Goal: Transaction & Acquisition: Book appointment/travel/reservation

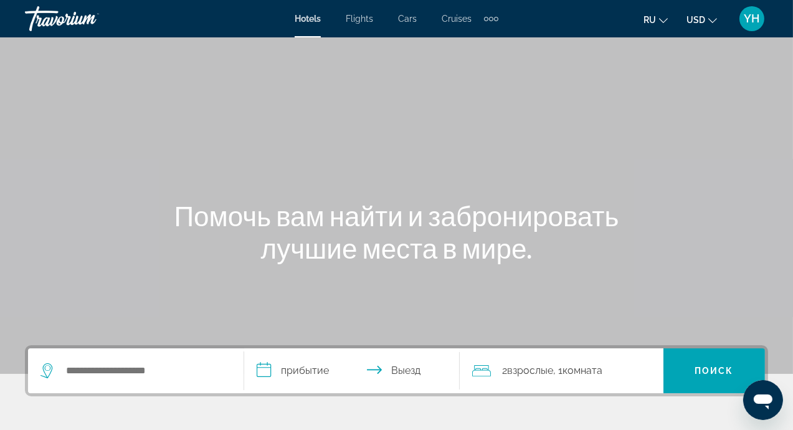
click at [363, 22] on span "Flights" at bounding box center [359, 19] width 27 height 10
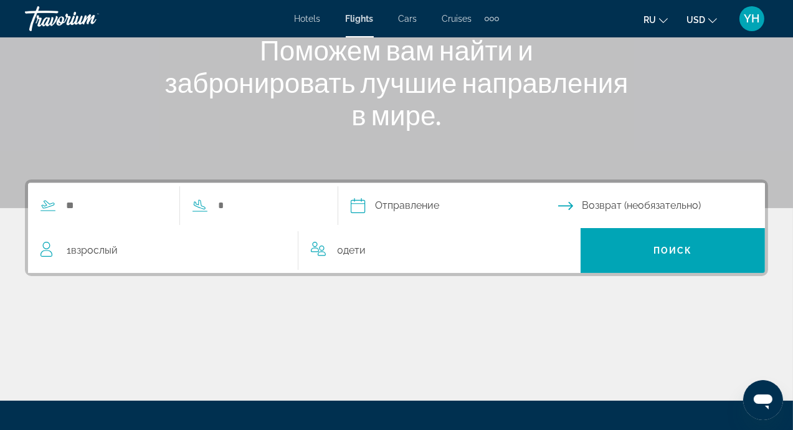
scroll to position [199, 0]
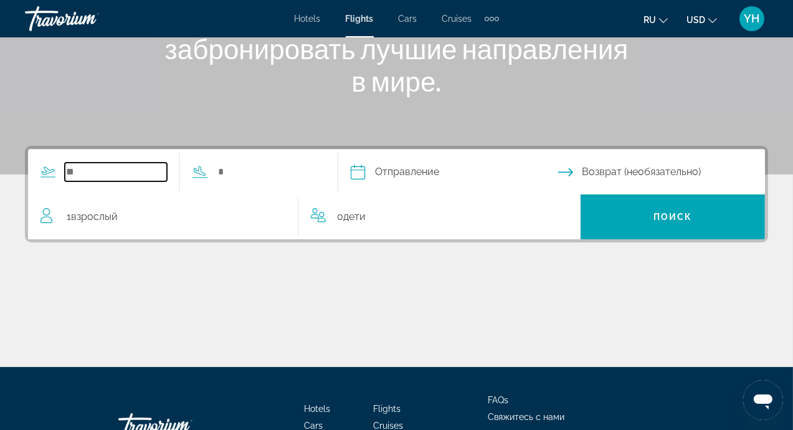
click at [69, 180] on input "Search widget" at bounding box center [116, 172] width 102 height 19
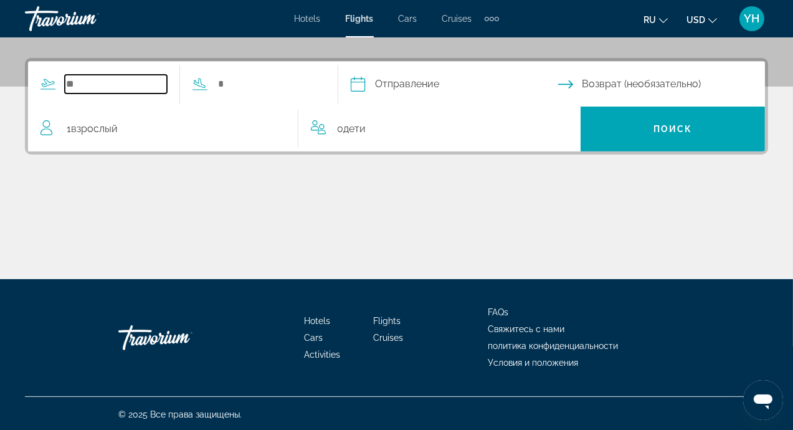
scroll to position [288, 0]
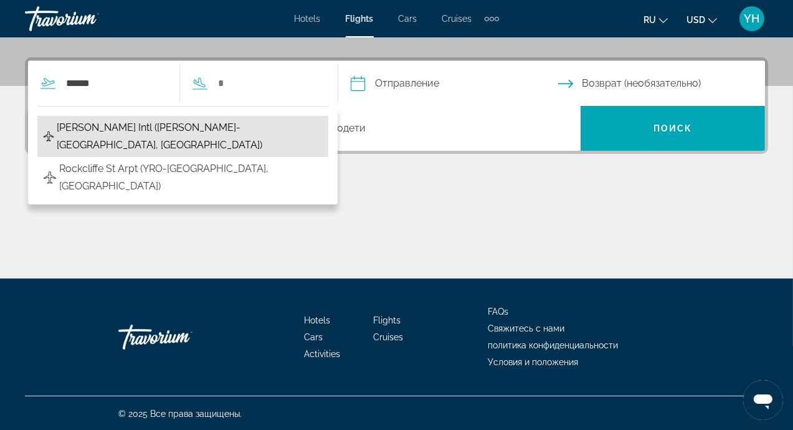
click at [151, 131] on span "[PERSON_NAME] Intl ([PERSON_NAME]-[GEOGRAPHIC_DATA], [GEOGRAPHIC_DATA])" at bounding box center [189, 136] width 265 height 35
type input "**********"
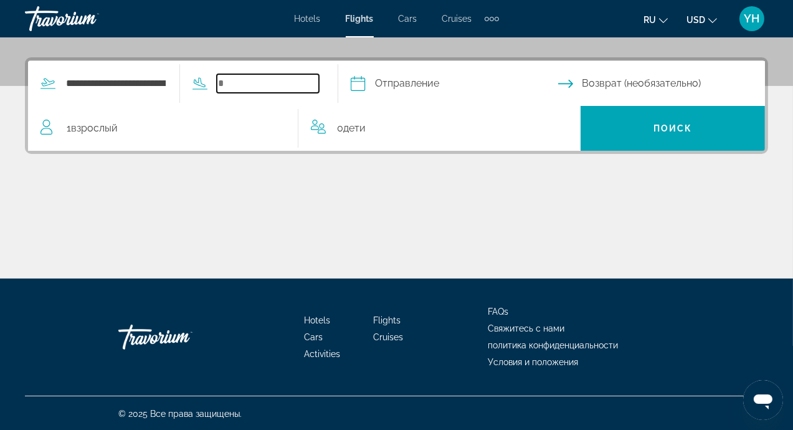
click at [273, 86] on input "Search widget" at bounding box center [268, 83] width 102 height 19
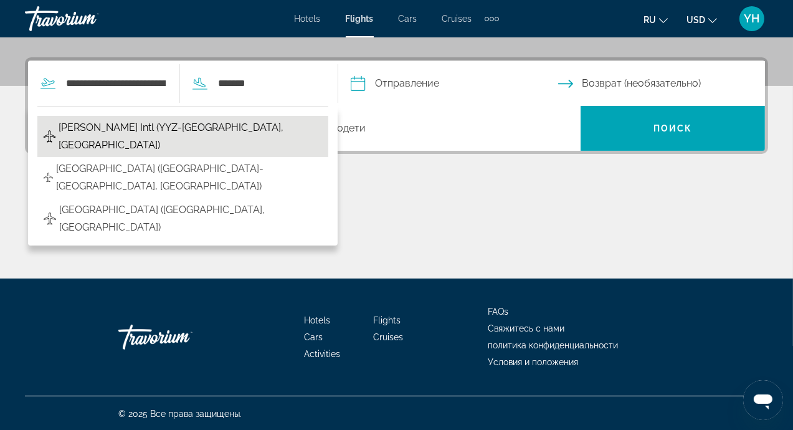
click at [151, 129] on span "[PERSON_NAME] Intl (YYZ-[GEOGRAPHIC_DATA], [GEOGRAPHIC_DATA])" at bounding box center [191, 136] width 264 height 35
type input "**********"
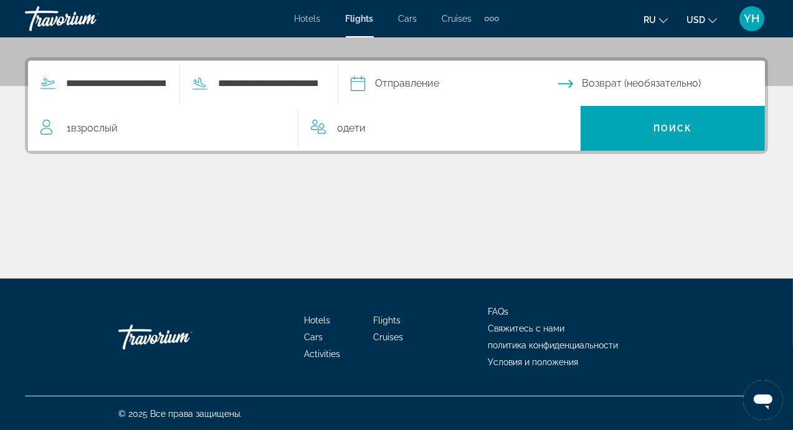
click at [482, 82] on input "Depart date" at bounding box center [454, 85] width 212 height 49
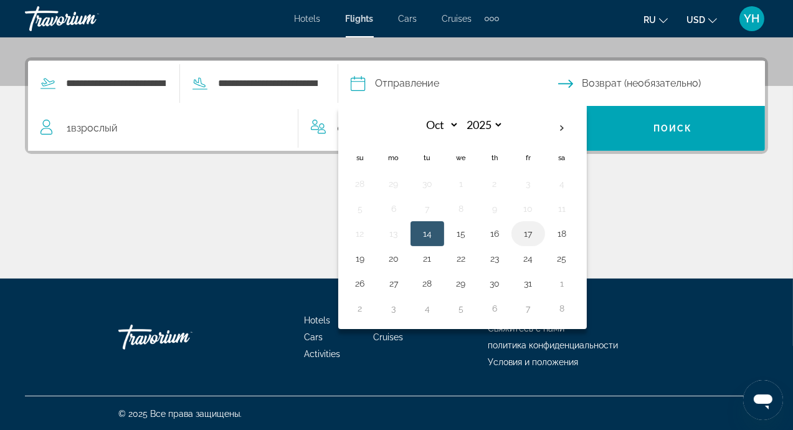
click at [538, 229] on button "17" at bounding box center [528, 233] width 20 height 17
type input "**********"
select select "*"
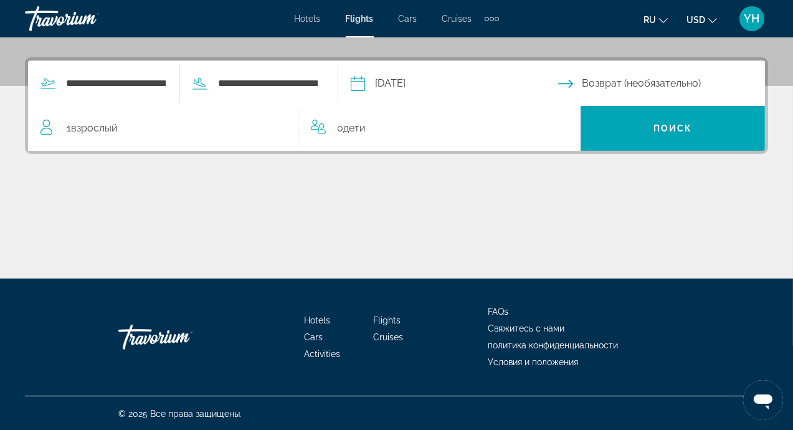
click at [581, 83] on input "Return date" at bounding box center [664, 85] width 212 height 49
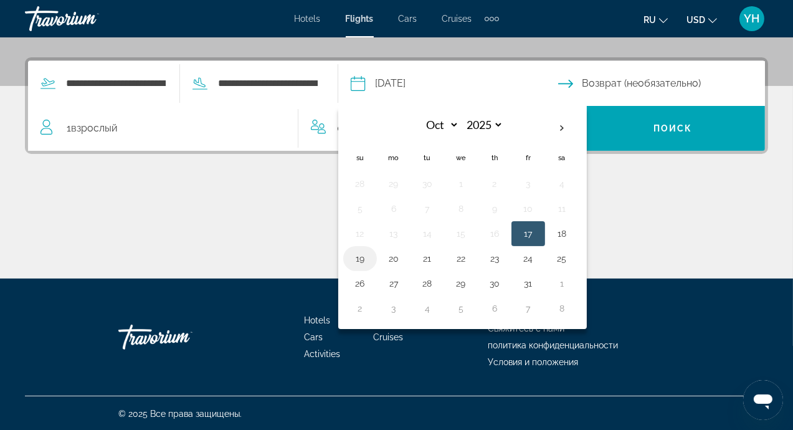
click at [370, 255] on button "19" at bounding box center [360, 258] width 20 height 17
type input "**********"
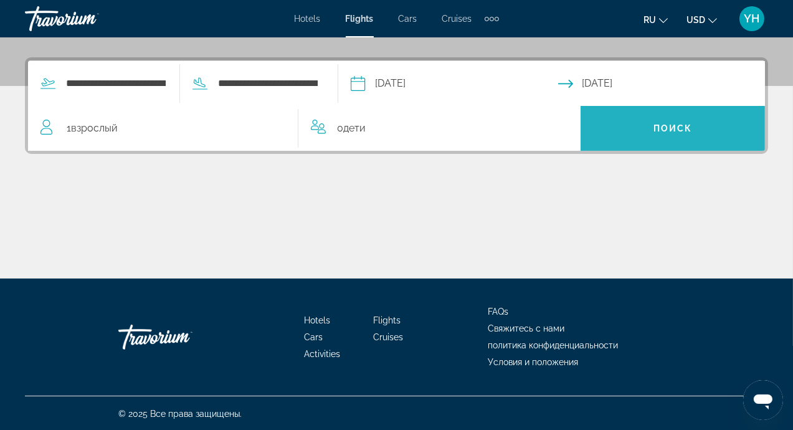
click at [688, 126] on span "Поиск" at bounding box center [672, 128] width 39 height 10
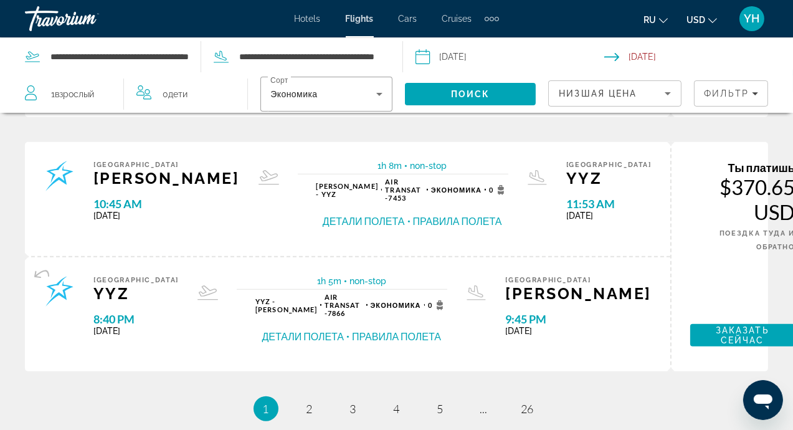
scroll to position [1284, 0]
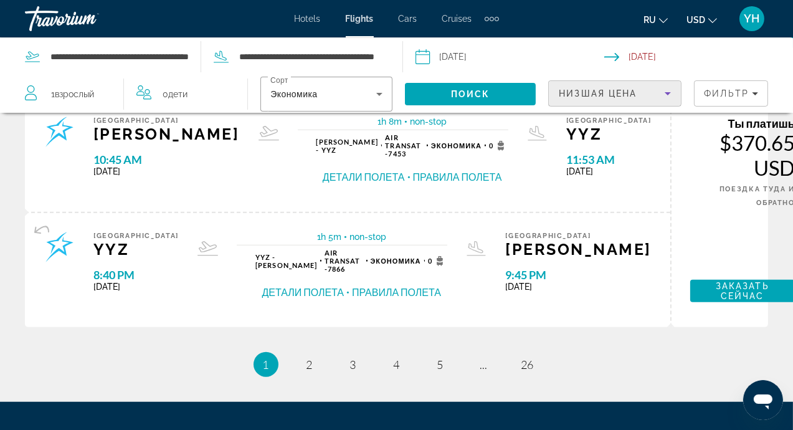
click at [667, 92] on icon "Sort by" at bounding box center [668, 93] width 6 height 3
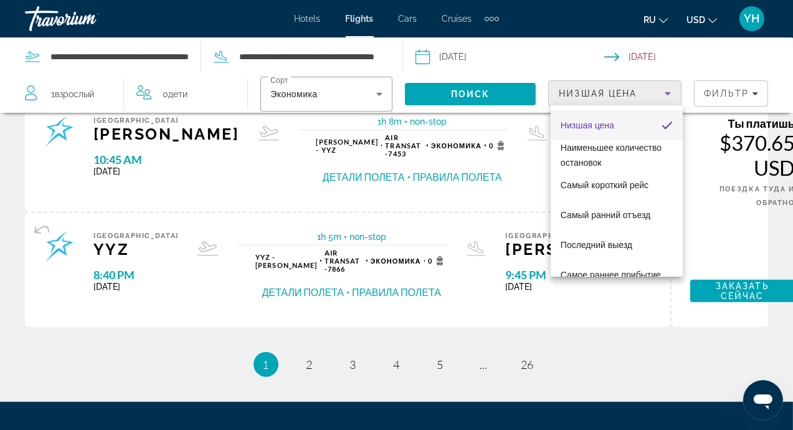
click at [442, 239] on div at bounding box center [396, 215] width 793 height 430
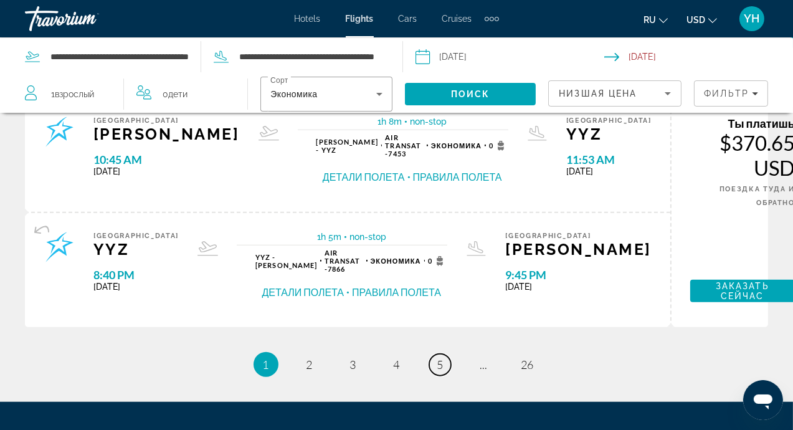
click at [442, 358] on span "5" at bounding box center [440, 365] width 6 height 14
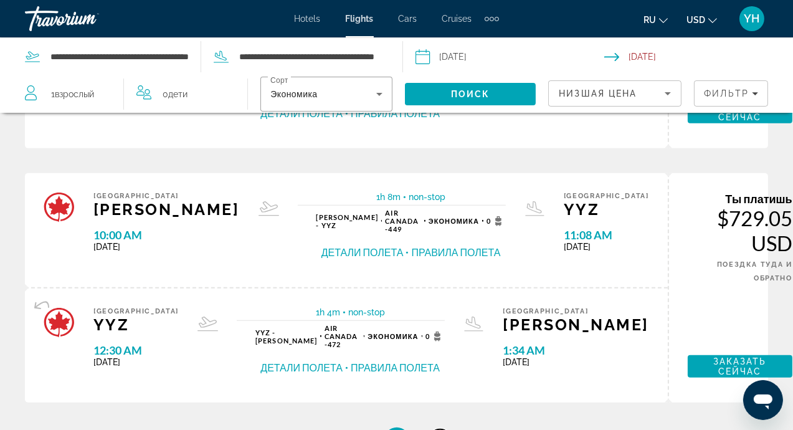
scroll to position [1276, 0]
